Goal: Task Accomplishment & Management: Manage account settings

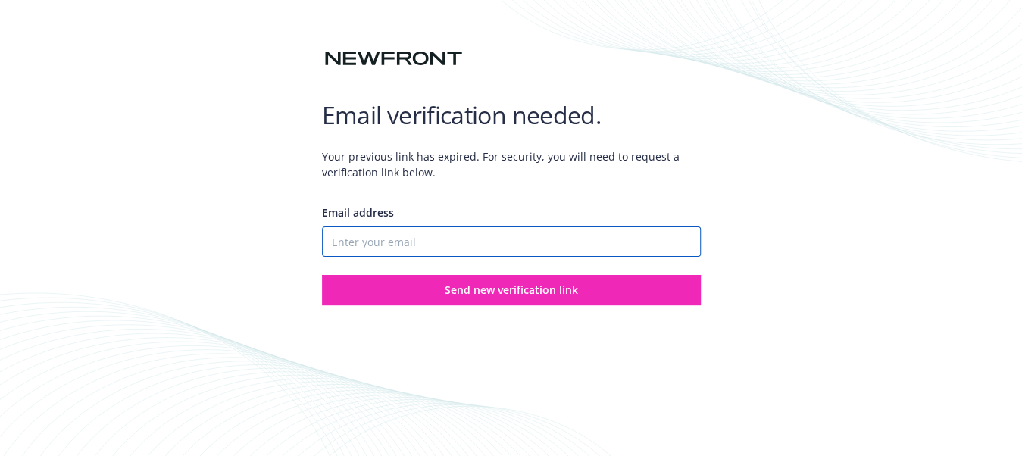
click at [424, 250] on input "Email address" at bounding box center [511, 242] width 379 height 30
type input "[EMAIL_ADDRESS][DOMAIN_NAME]"
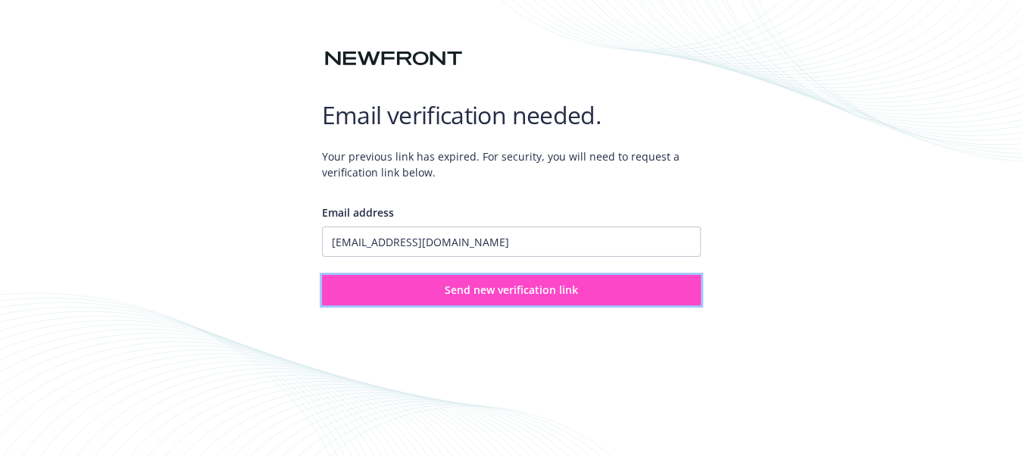
click at [466, 290] on span "Send new verification link" at bounding box center [511, 290] width 133 height 14
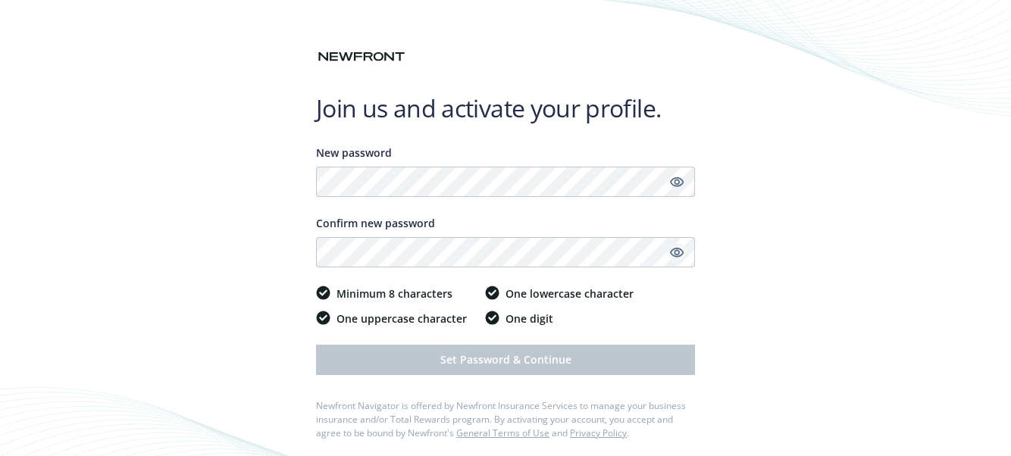
click at [682, 249] on icon "Show password" at bounding box center [677, 253] width 14 height 14
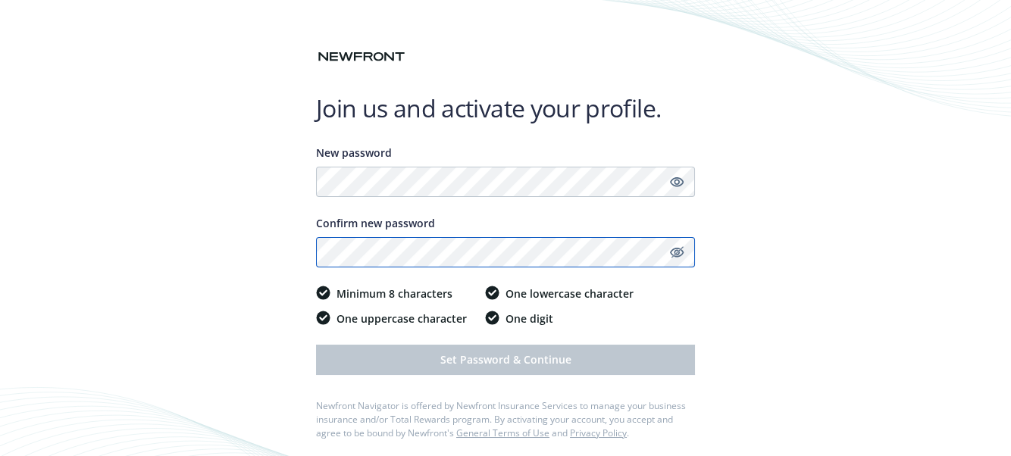
click at [308, 258] on div "Join us and activate your profile. New password Confirm new password Minimum 8 …" at bounding box center [505, 232] width 1011 height 465
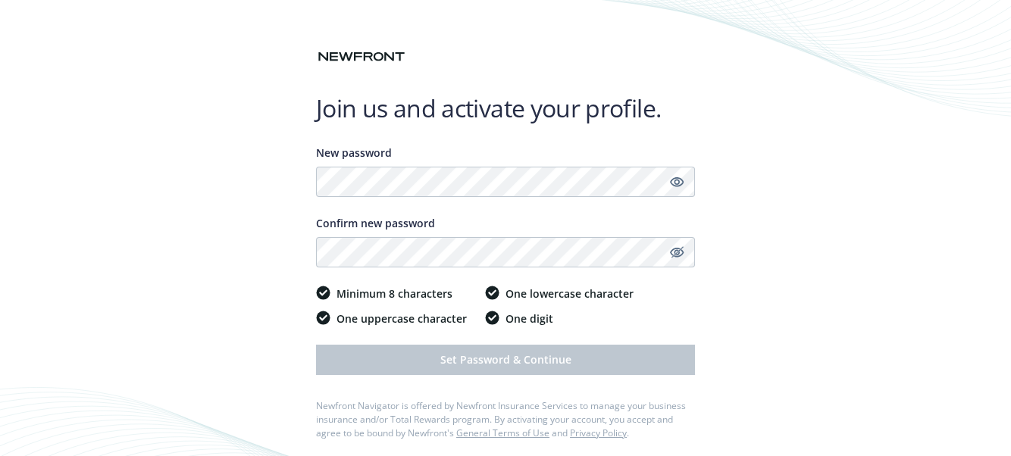
click at [242, 294] on div "Join us and activate your profile. New password Confirm new password Minimum 8 …" at bounding box center [505, 232] width 1011 height 465
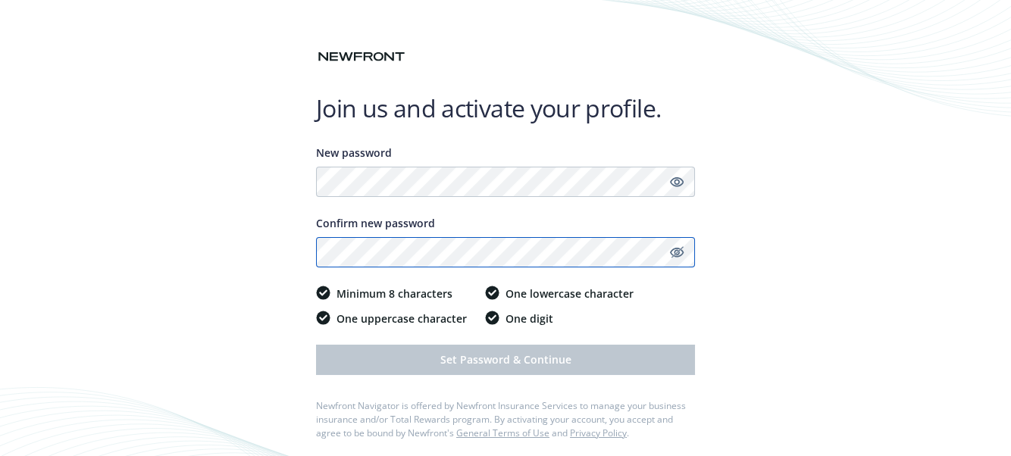
click at [293, 259] on div "Join us and activate your profile. New password Confirm new password Minimum 8 …" at bounding box center [505, 232] width 1011 height 465
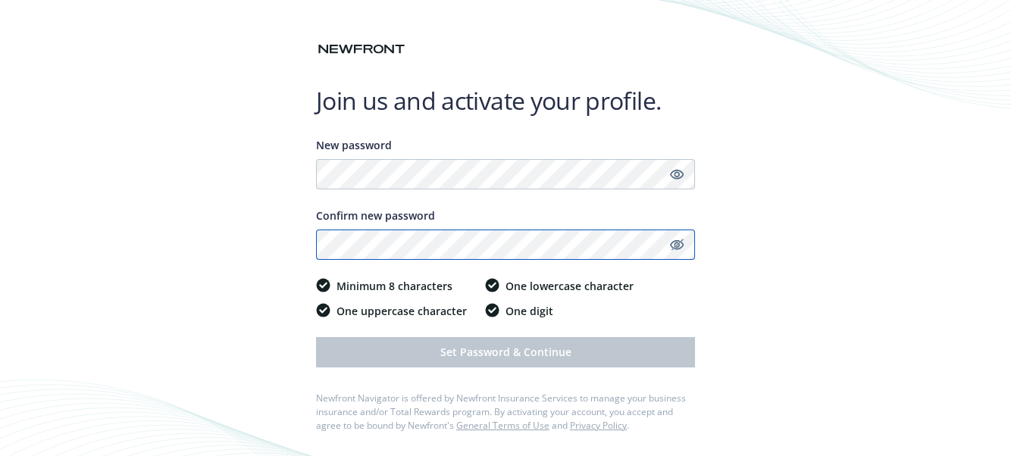
scroll to position [8, 0]
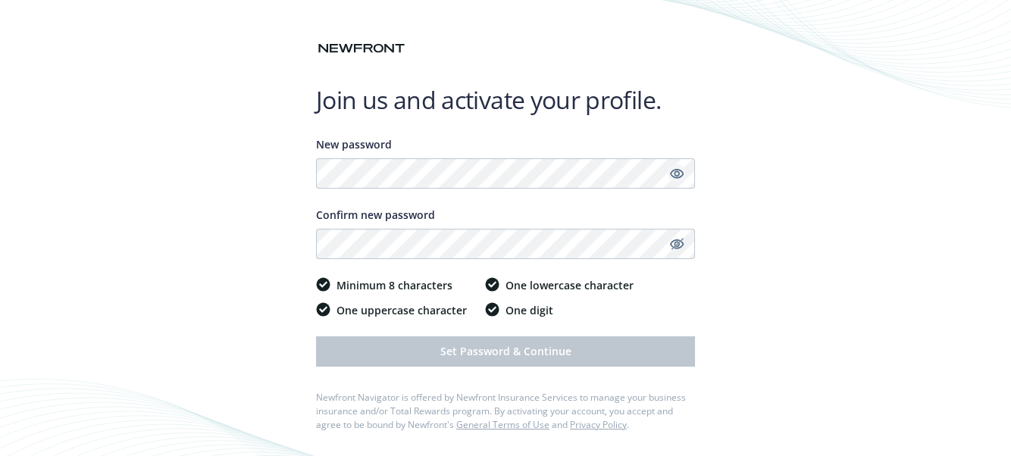
click at [677, 169] on icon "Show password" at bounding box center [677, 174] width 14 height 10
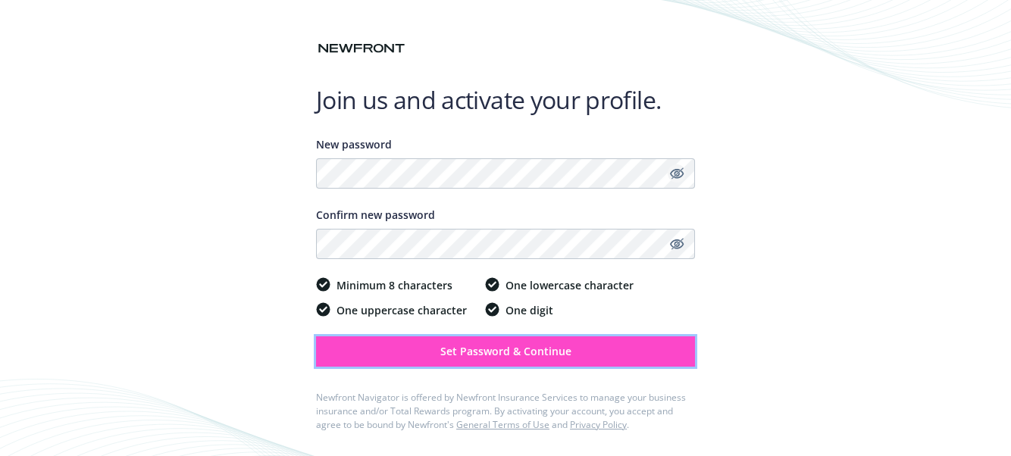
click at [503, 352] on span "Set Password & Continue" at bounding box center [505, 351] width 131 height 14
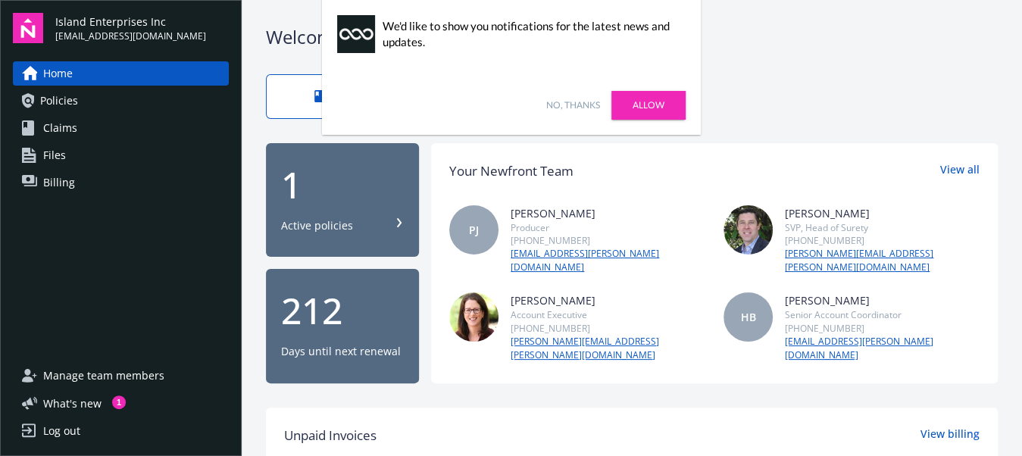
click at [555, 105] on link "No, thanks" at bounding box center [573, 106] width 54 height 14
